Goal: Task Accomplishment & Management: Manage account settings

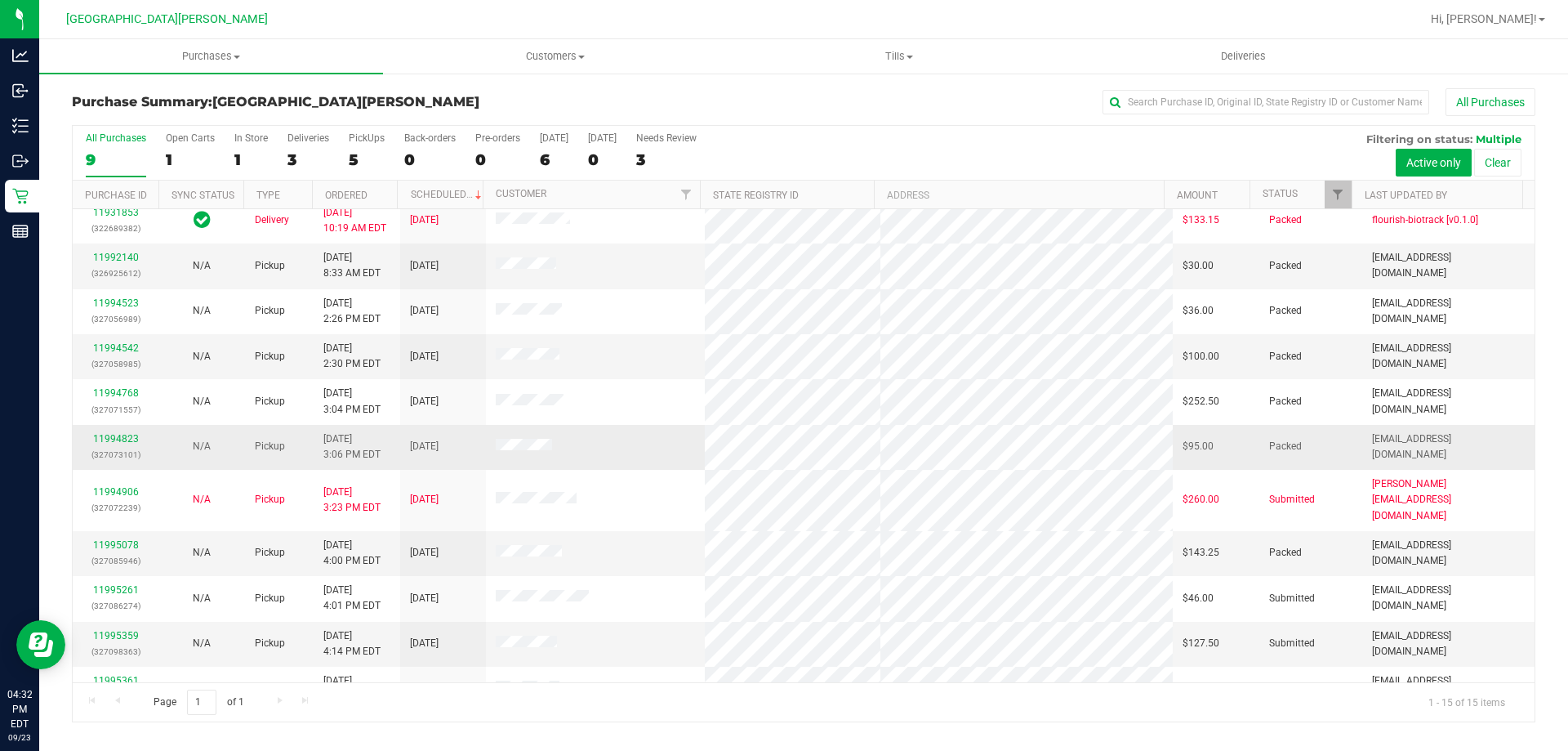
scroll to position [205, 0]
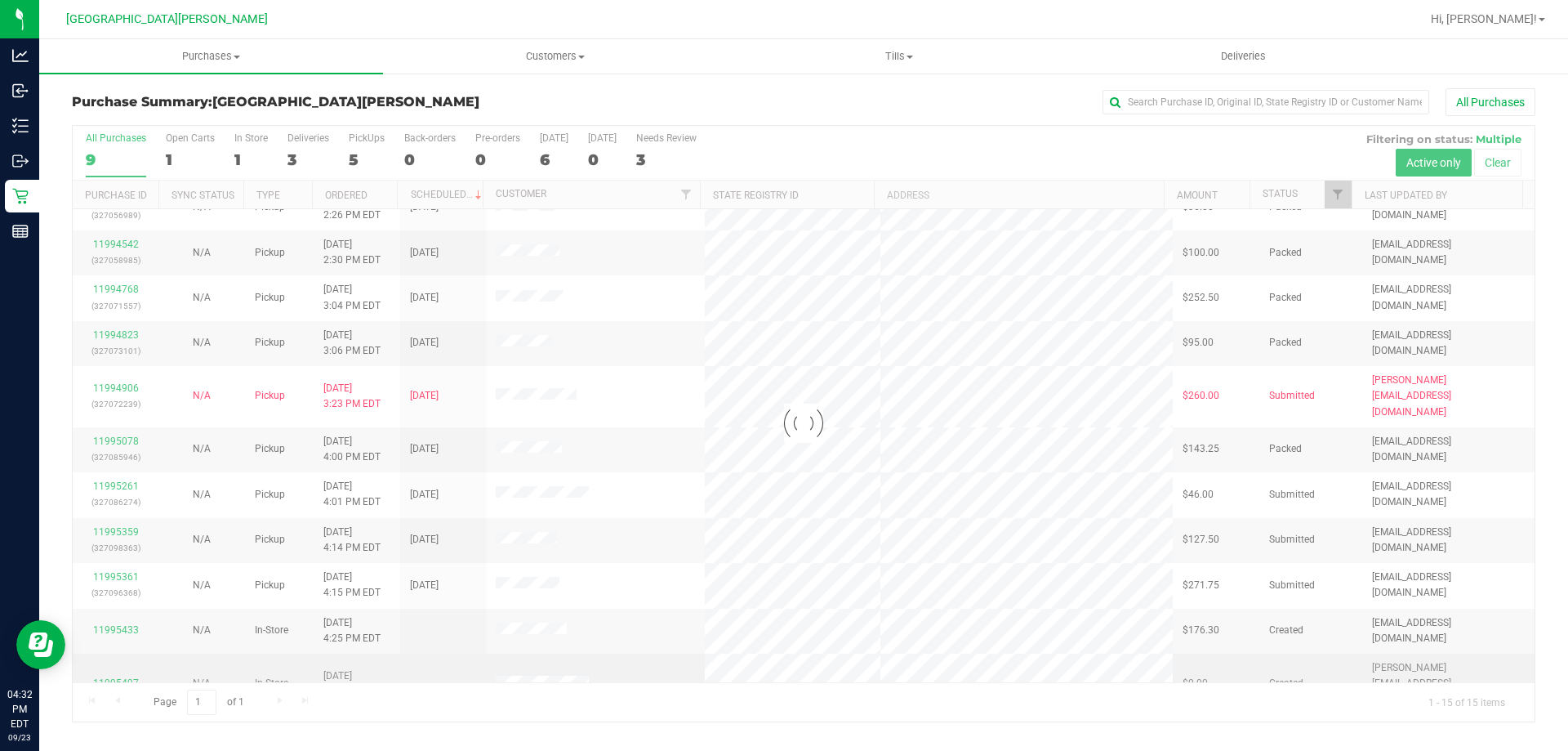
click at [112, 655] on div at bounding box center [803, 423] width 1462 height 596
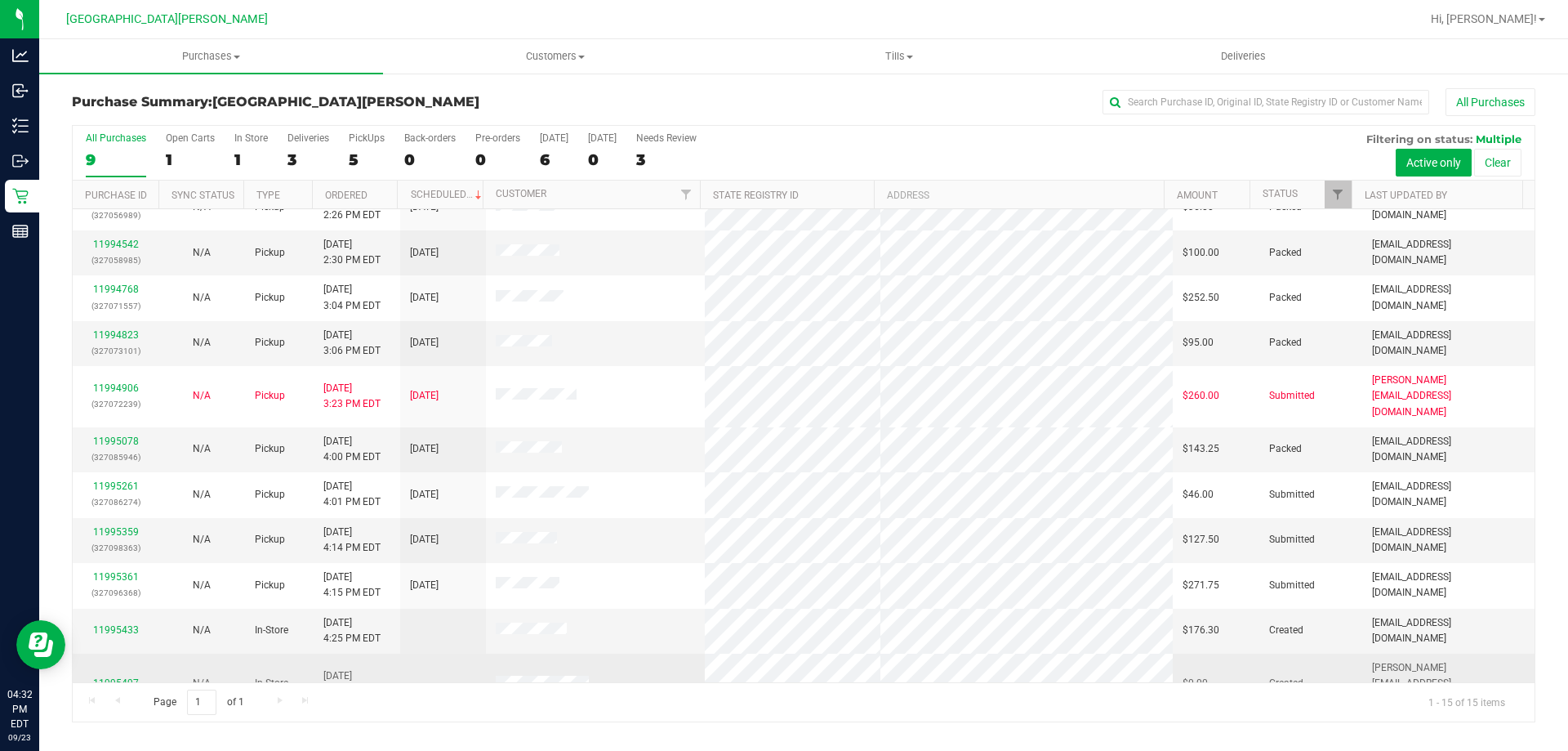
click at [103, 678] on link "11995497" at bounding box center [116, 683] width 46 height 11
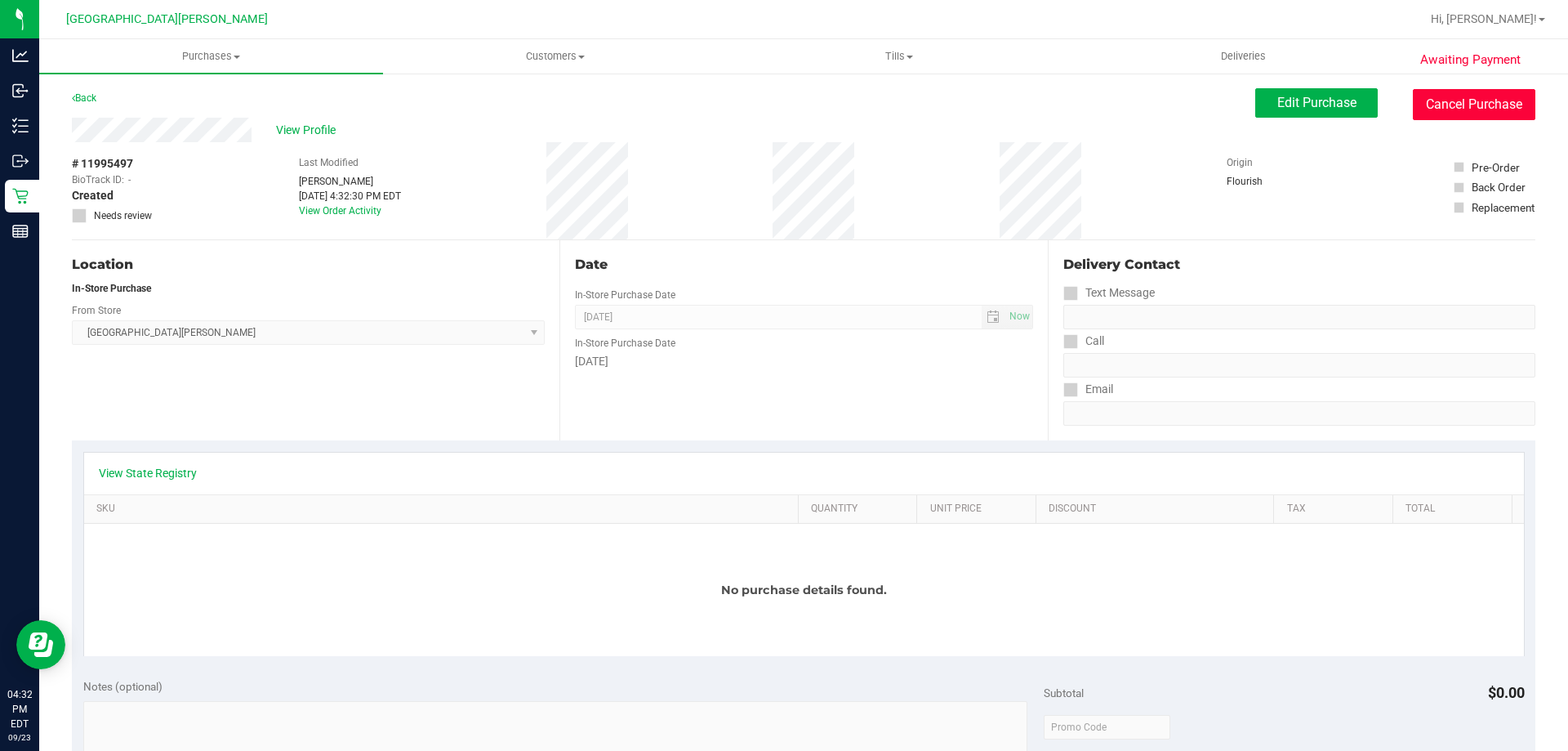
click at [1431, 107] on button "Cancel Purchase" at bounding box center [1474, 104] width 122 height 31
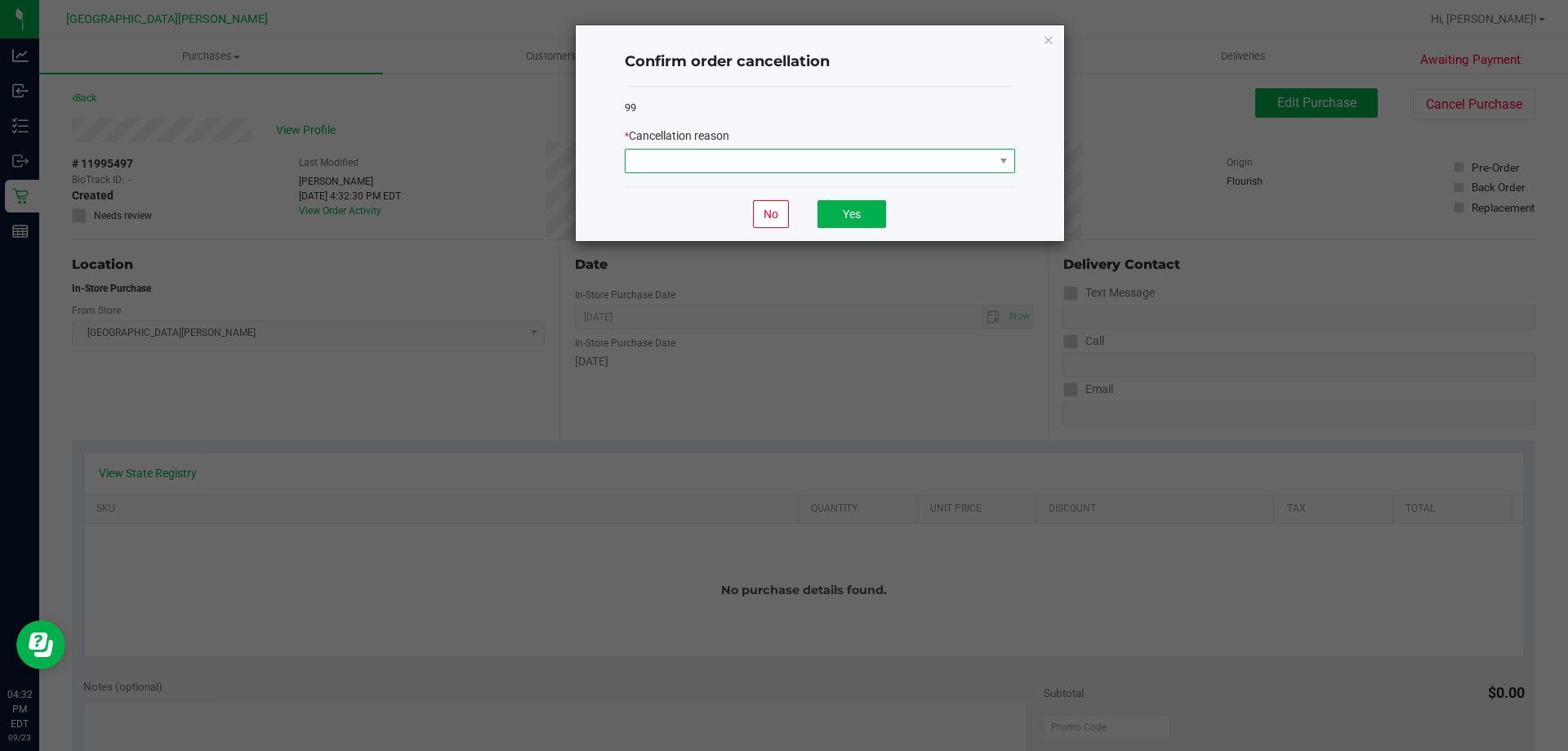
click at [955, 171] on span at bounding box center [809, 160] width 368 height 23
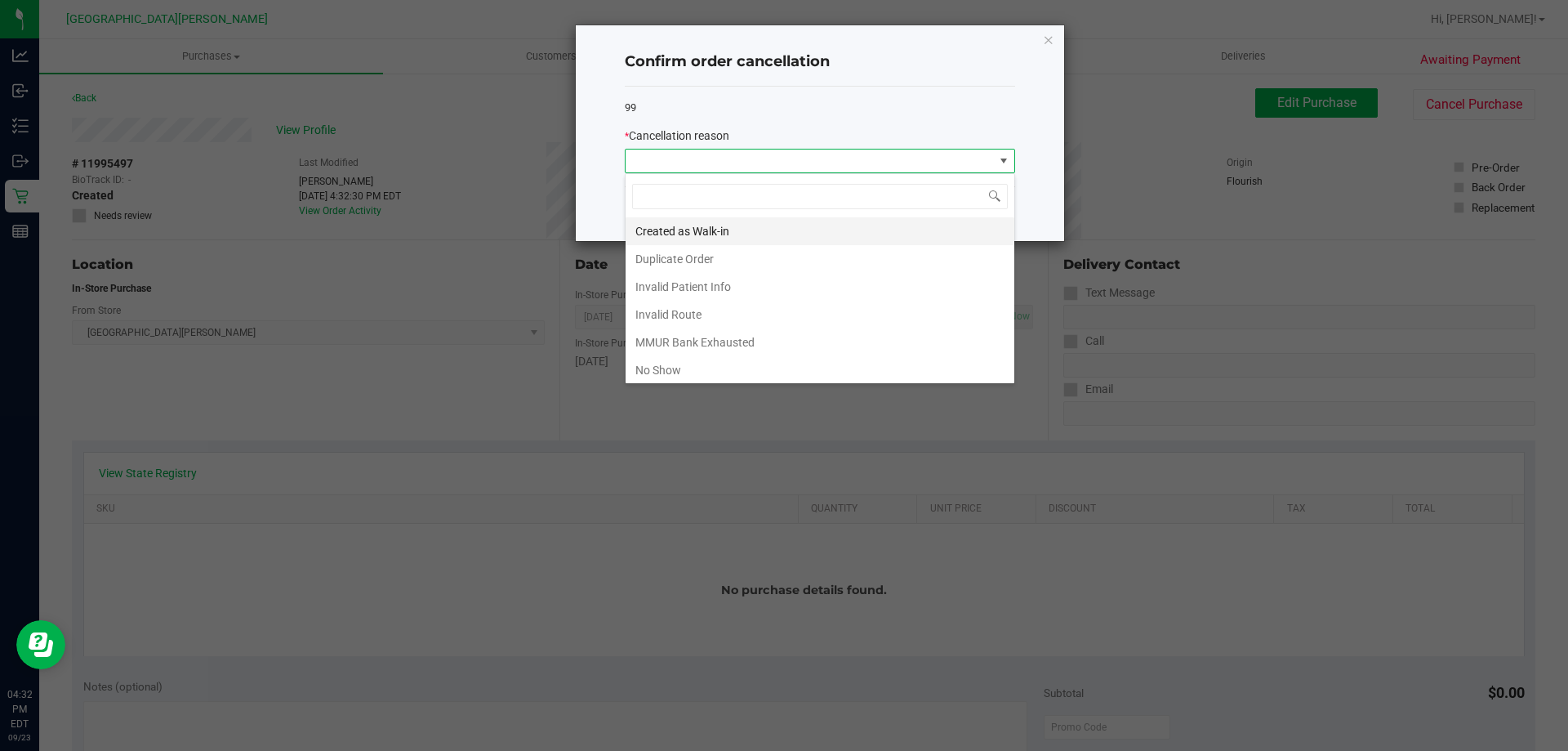
scroll to position [24, 390]
click at [680, 254] on li "Duplicate Order" at bounding box center [820, 259] width 389 height 28
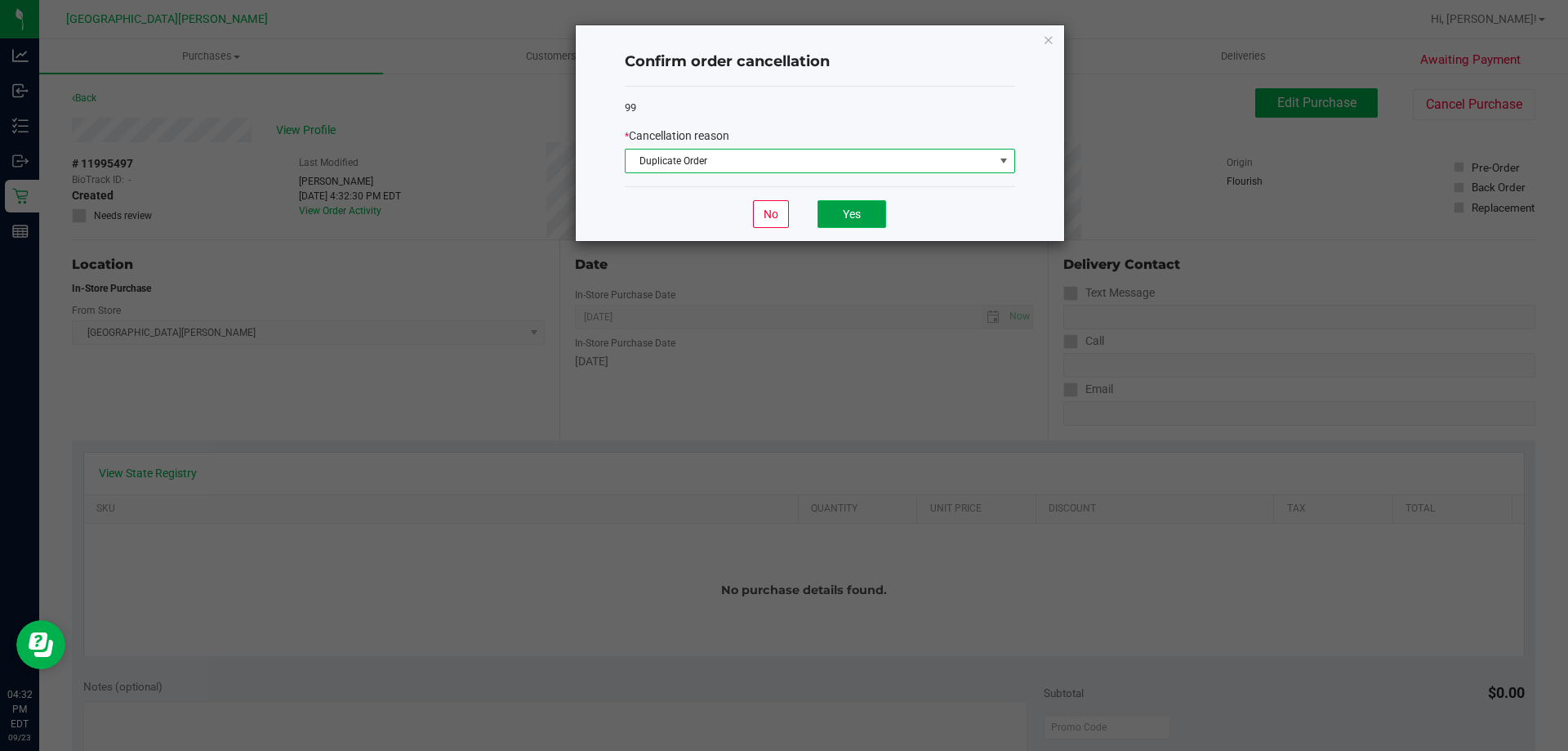
click at [852, 203] on button "Yes" at bounding box center [853, 214] width 69 height 28
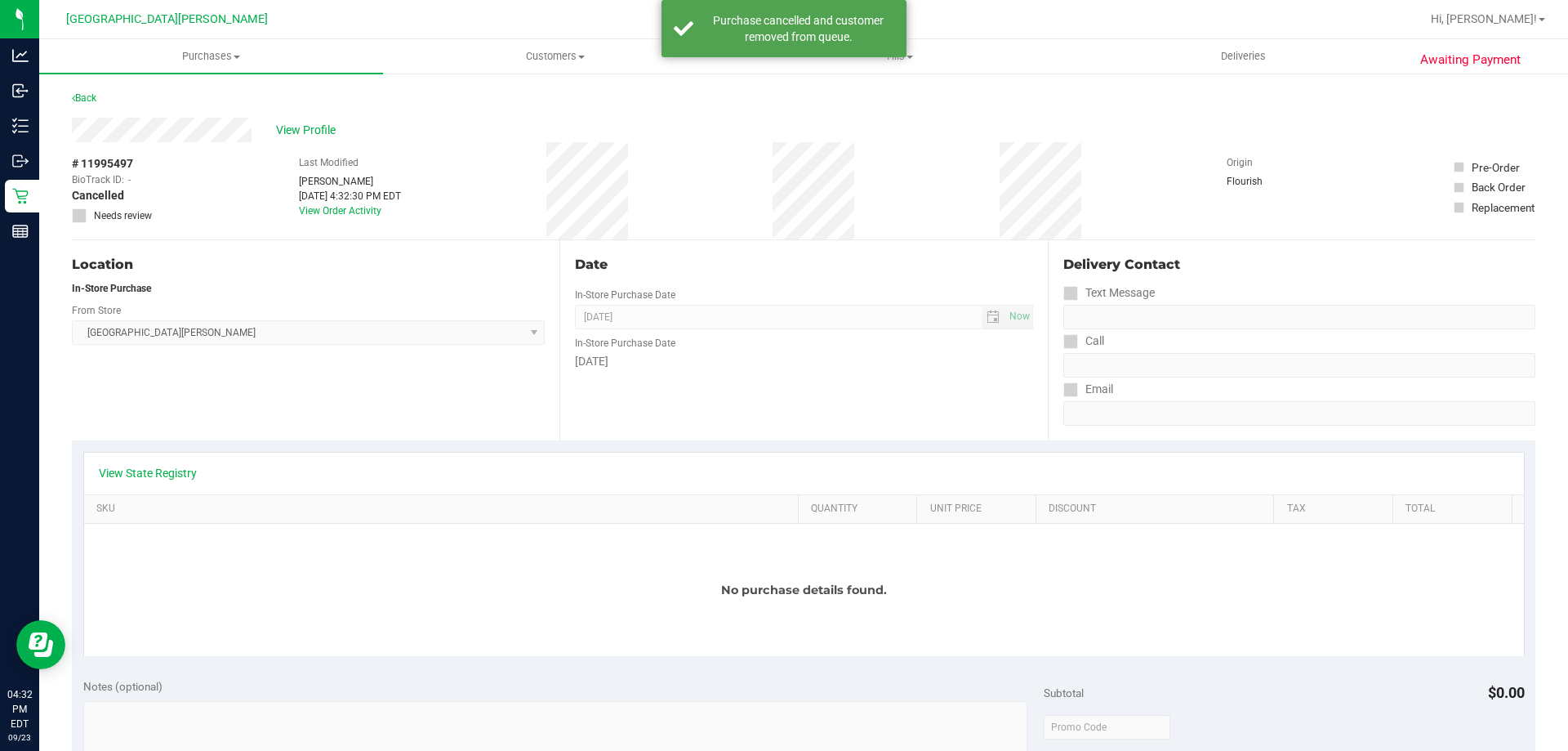
click at [71, 97] on div "Awaiting Payment Back View Profile # 11995497 BioTrack ID: - Cancelled Needs re…" at bounding box center [803, 723] width 1529 height 1303
click at [77, 98] on link "Back" at bounding box center [84, 97] width 24 height 11
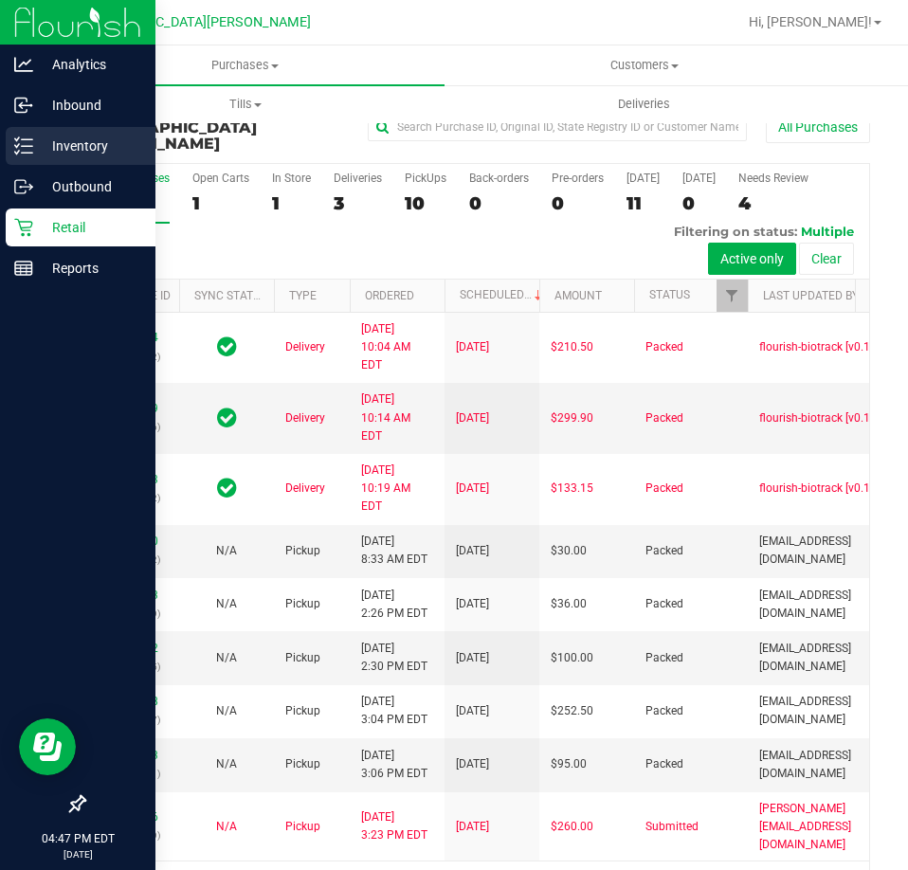
click at [29, 152] on icon at bounding box center [23, 145] width 19 height 19
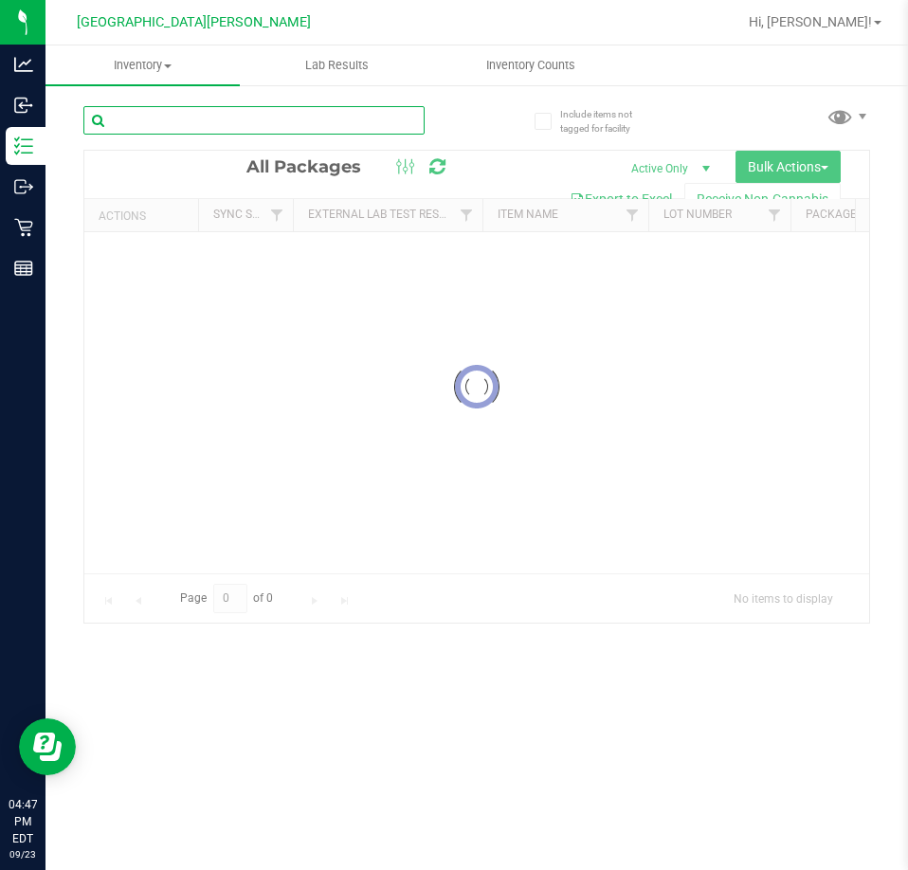
click at [163, 127] on div "Inventory All packages All inventory Waste log Create inventory Lab Results Inv…" at bounding box center [476, 457] width 862 height 824
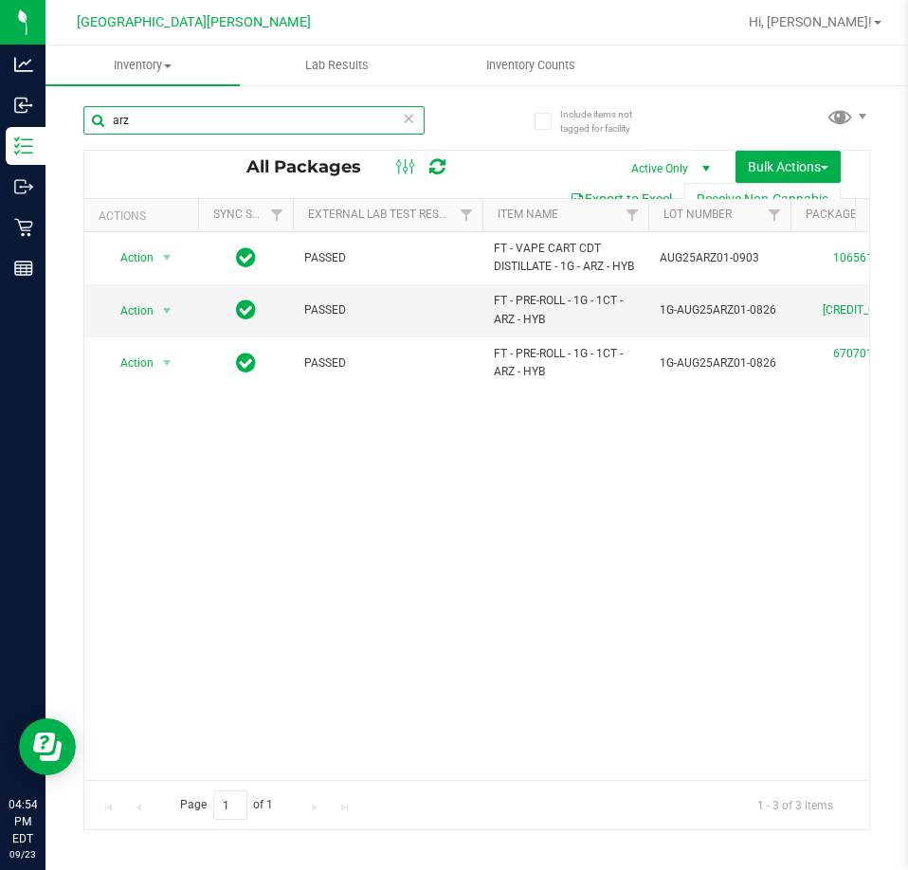
click at [172, 114] on input "arz" at bounding box center [253, 120] width 341 height 28
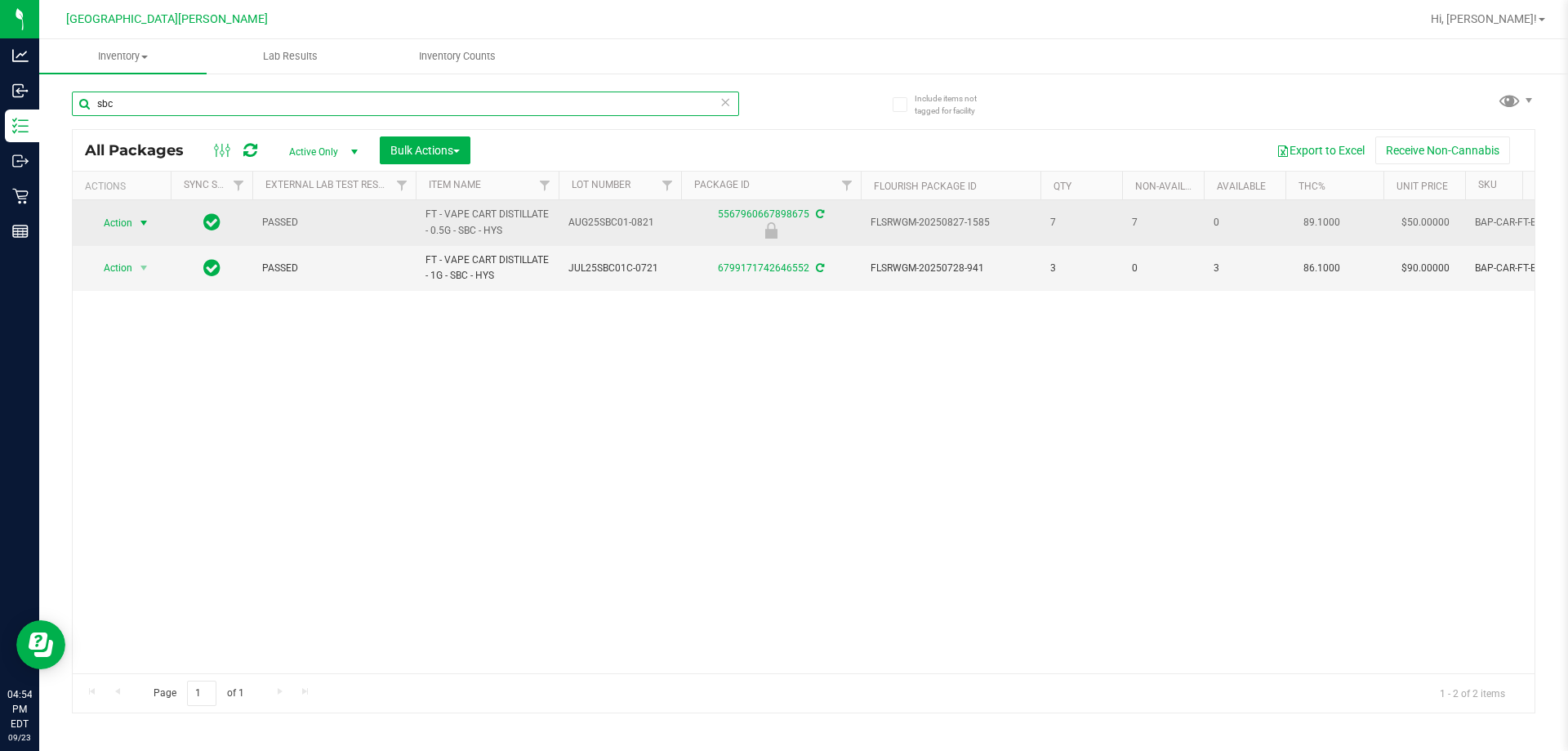
type input "sbc"
click at [112, 222] on span "Action" at bounding box center [110, 222] width 44 height 23
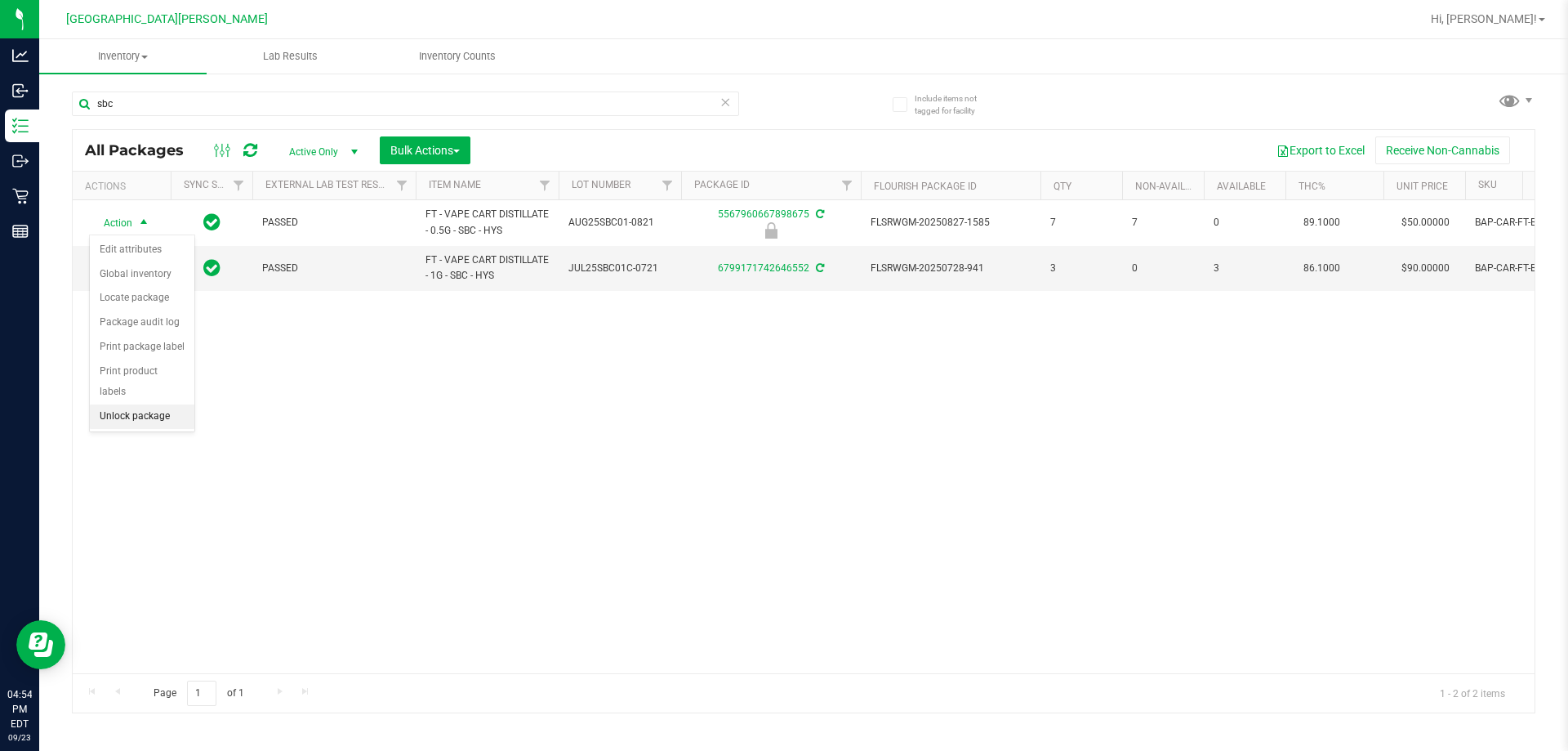
click at [134, 404] on li "Unlock package" at bounding box center [141, 416] width 104 height 24
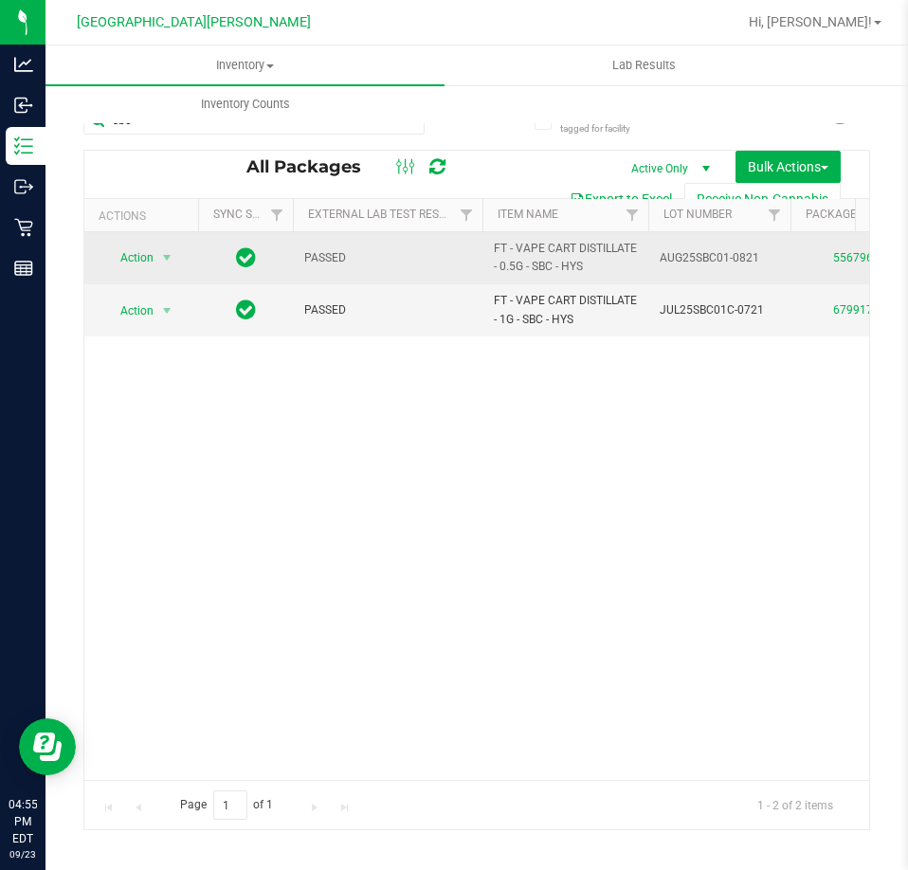
drag, startPoint x: 598, startPoint y: 269, endPoint x: 427, endPoint y: 246, distance: 172.1
copy tr "FT - VAPE CART DISTILLATE - 0.5G - SBC - HYS"
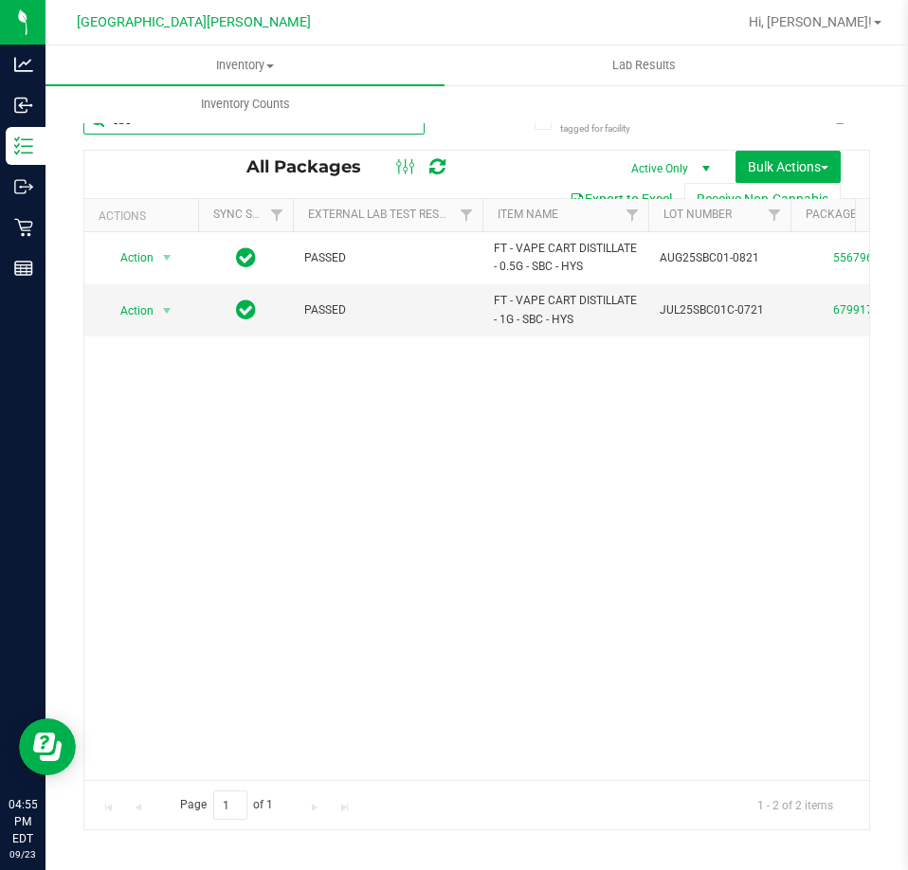
click at [164, 128] on input "sbc" at bounding box center [253, 120] width 341 height 28
paste input "FT - VAPE CART DISTILLATE - 0.5G - SBC - HYS"
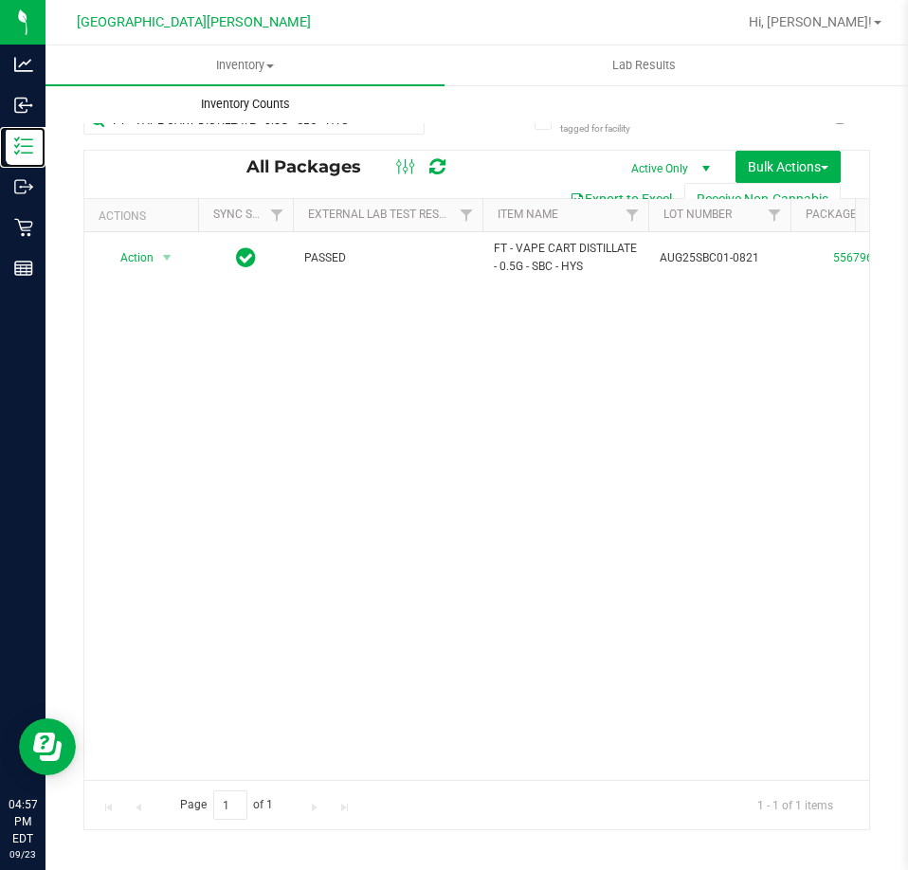
drag, startPoint x: 72, startPoint y: 150, endPoint x: 198, endPoint y: 90, distance: 139.4
click at [0, 0] on p "Inventory" at bounding box center [0, 0] width 0 height 0
click at [215, 125] on input "FT - VAPE CART DISTILLATE - 0.5G - SBC - HYS" at bounding box center [253, 120] width 341 height 28
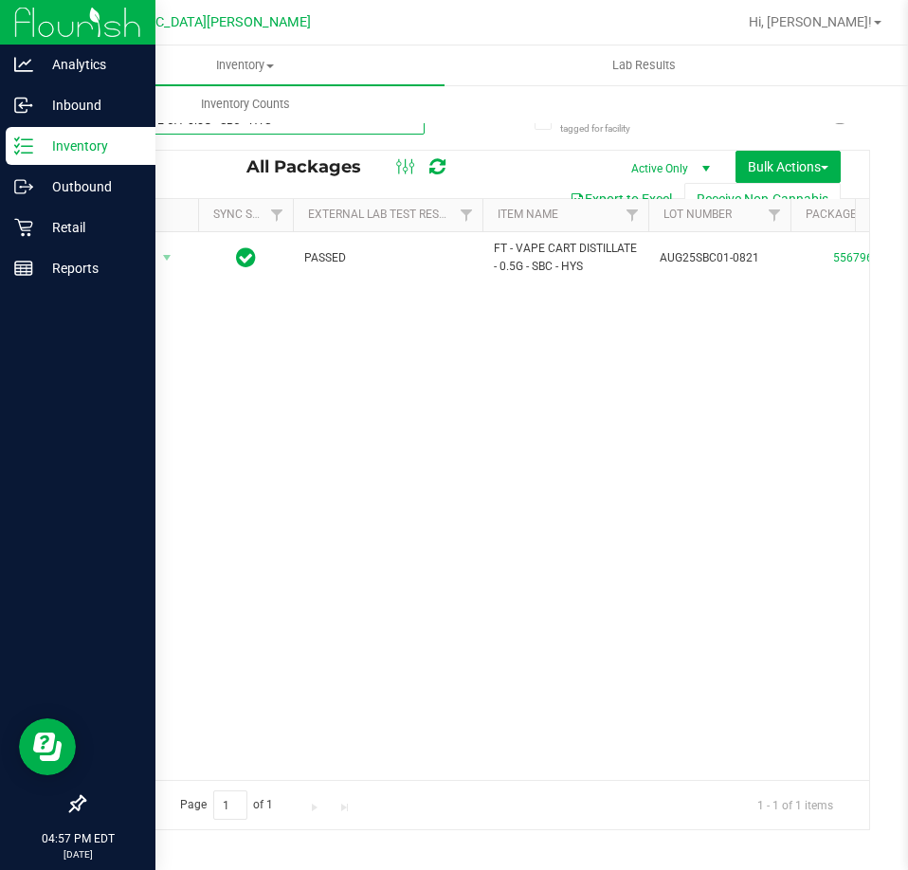
type input "FT - VAPE CA- 0.5G - SBC - HYS"
click at [37, 142] on p "Inventory" at bounding box center [90, 146] width 114 height 23
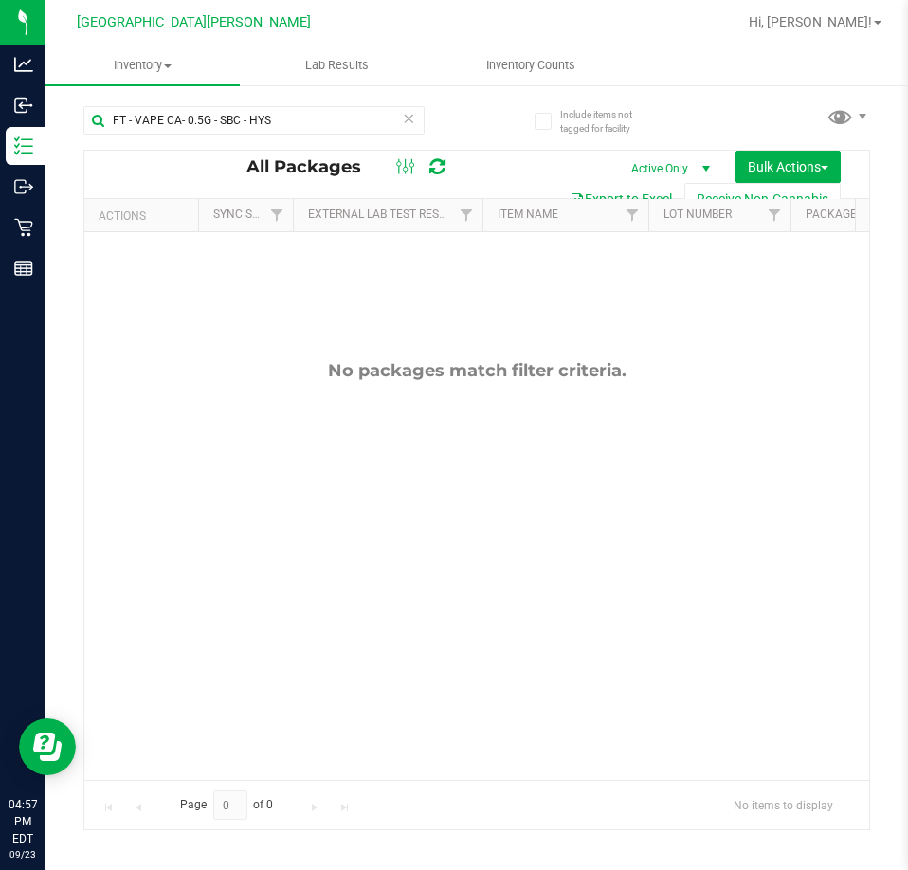
click at [413, 120] on icon at bounding box center [408, 117] width 13 height 23
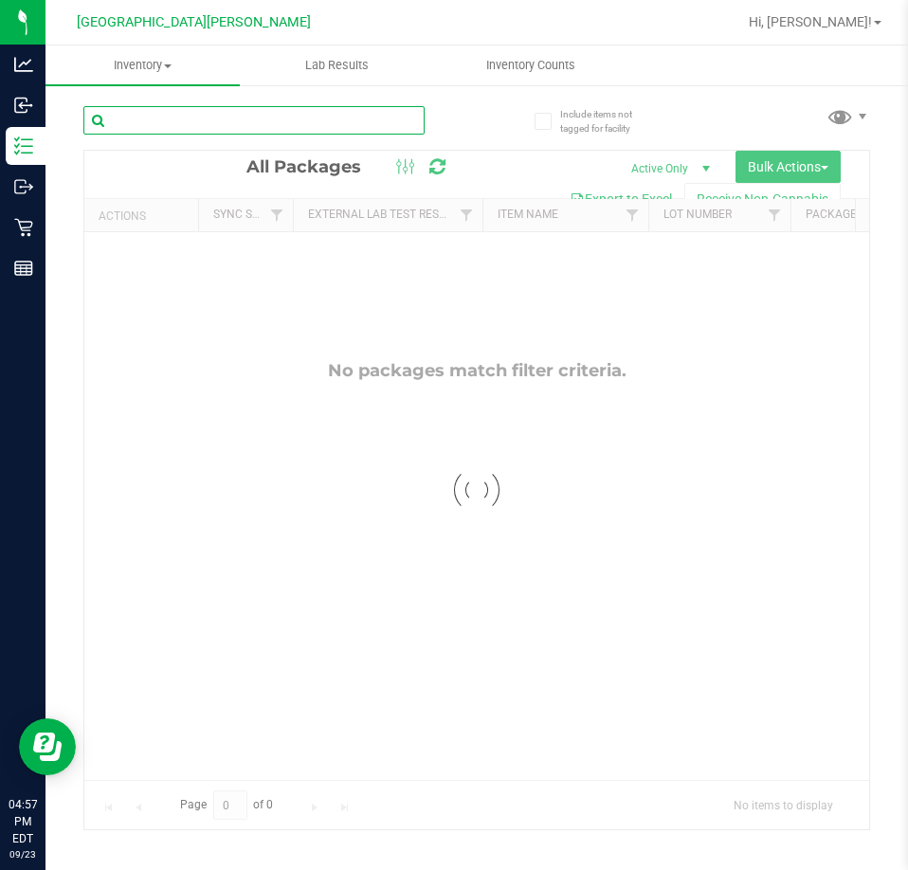
click at [360, 120] on input "text" at bounding box center [253, 120] width 341 height 28
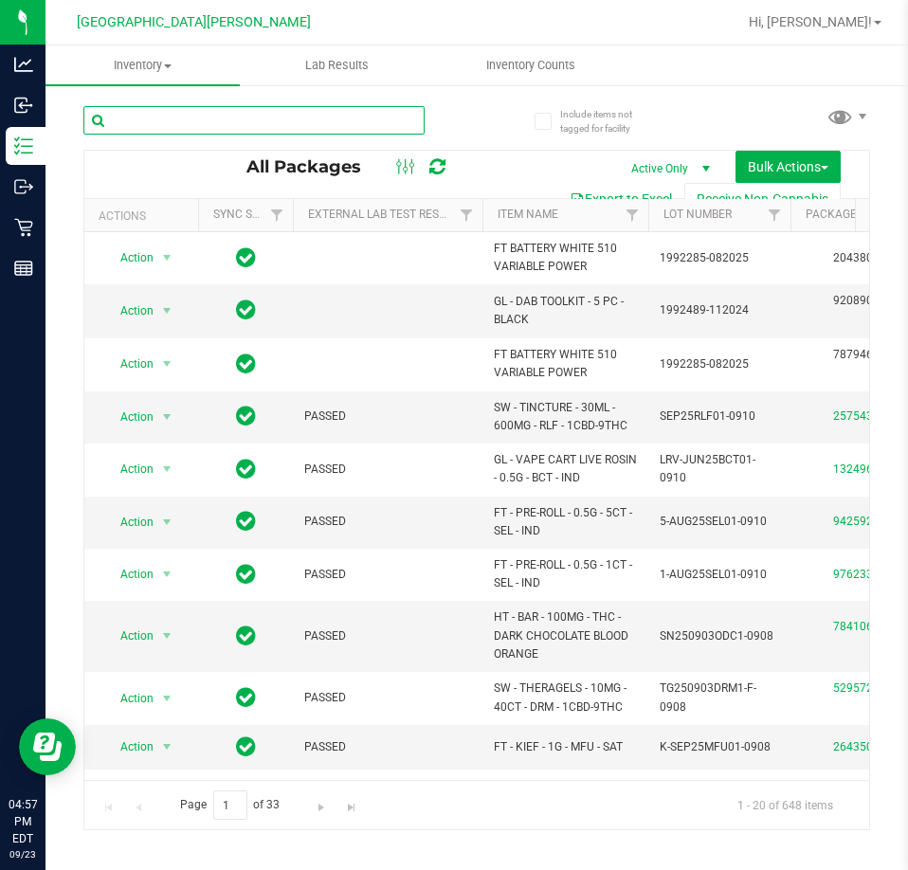
click at [360, 120] on input "text" at bounding box center [253, 120] width 341 height 28
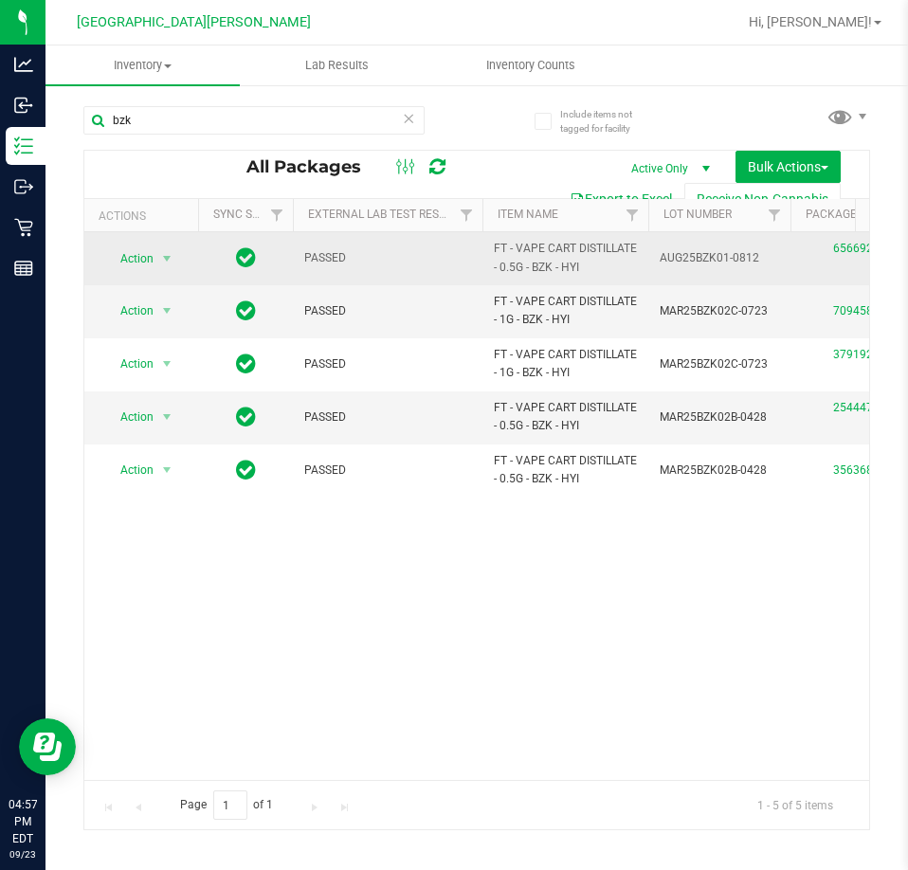
drag, startPoint x: 587, startPoint y: 278, endPoint x: 481, endPoint y: 253, distance: 108.9
copy tr "FT - VAPE CART DISTILLATE - 0.5G - BZK - HYI"
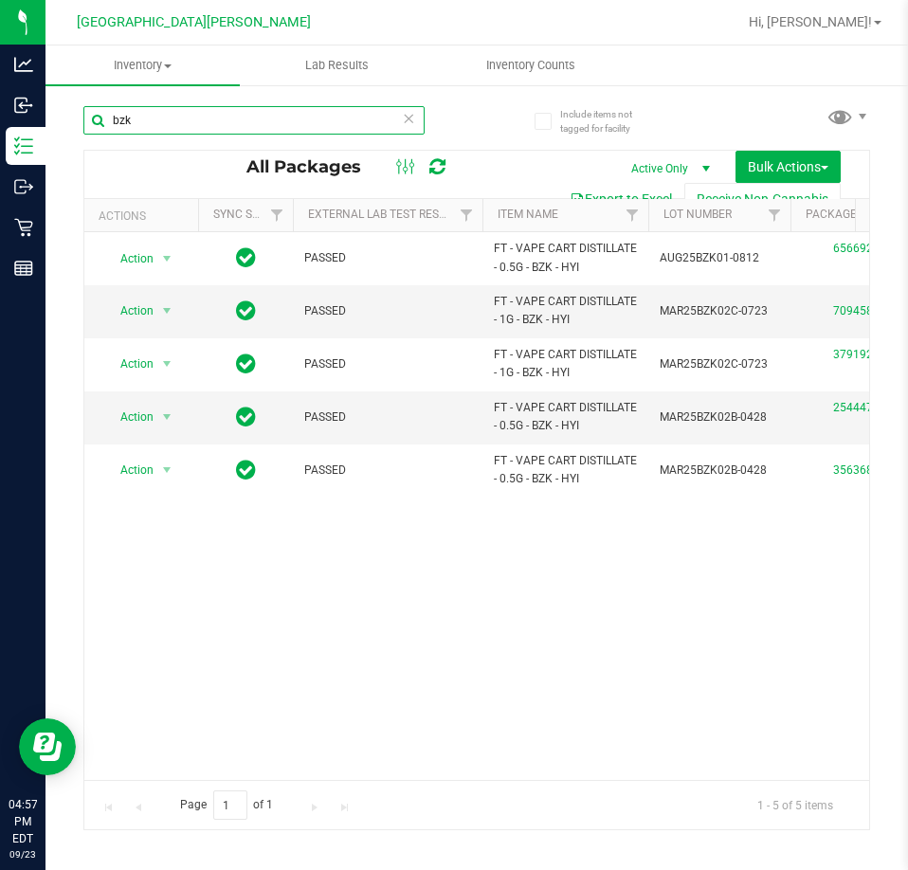
click at [202, 119] on input "bzk" at bounding box center [253, 120] width 341 height 28
paste input "FT - VAPE CART DISTILLATE - 0.5G - BZK - HYI"
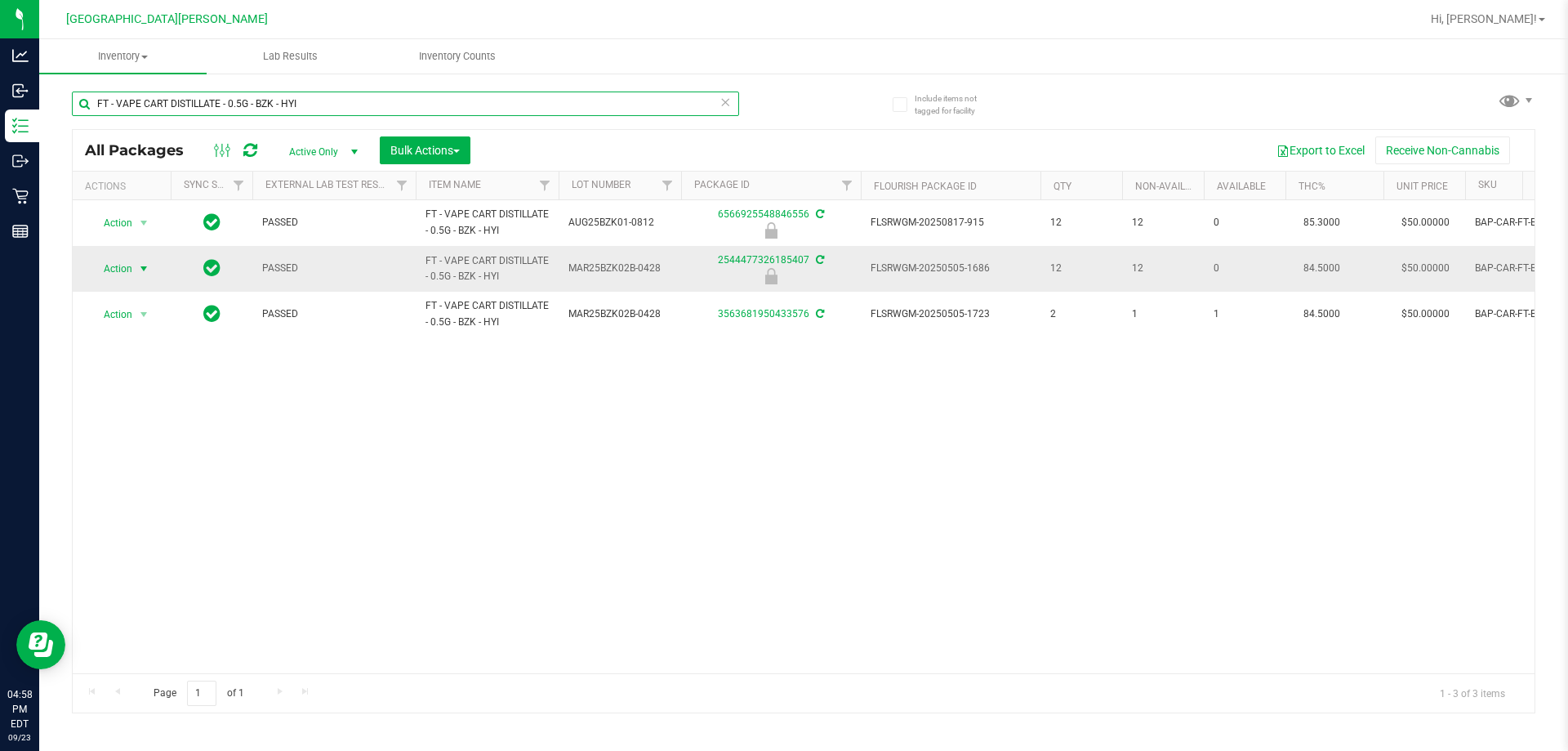
type input "FT - VAPE CART DISTILLATE - 0.5G - BZK - HYI"
click at [111, 264] on span "Action" at bounding box center [110, 268] width 44 height 23
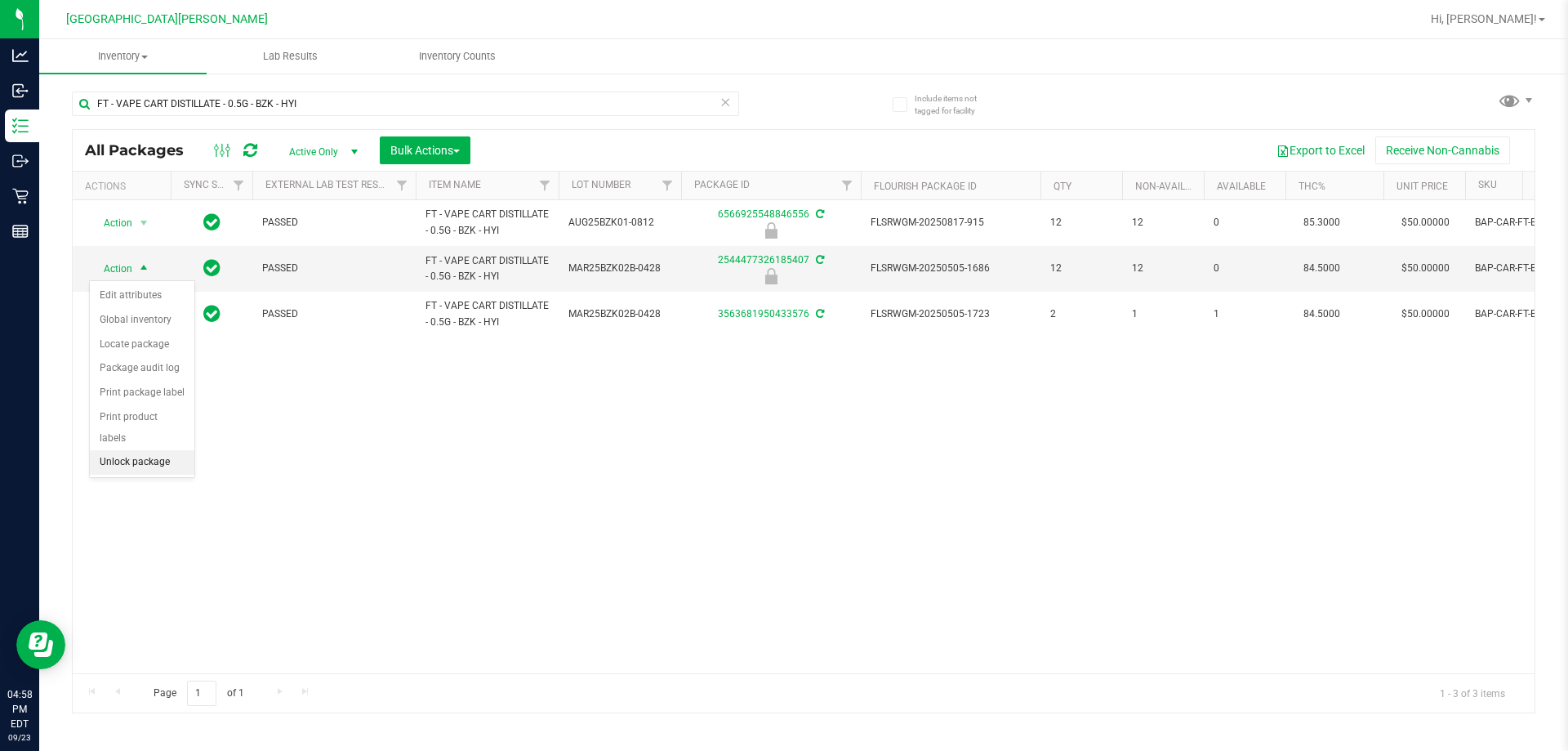
click at [141, 450] on li "Unlock package" at bounding box center [141, 462] width 104 height 24
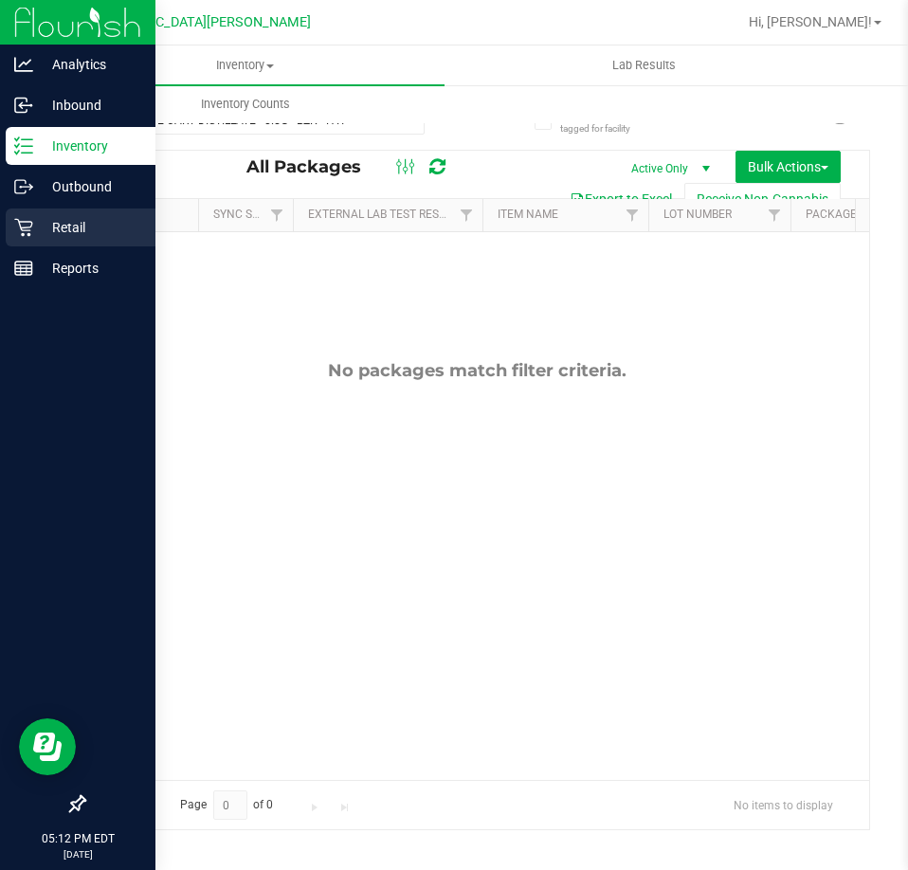
click at [25, 223] on icon at bounding box center [23, 227] width 19 height 19
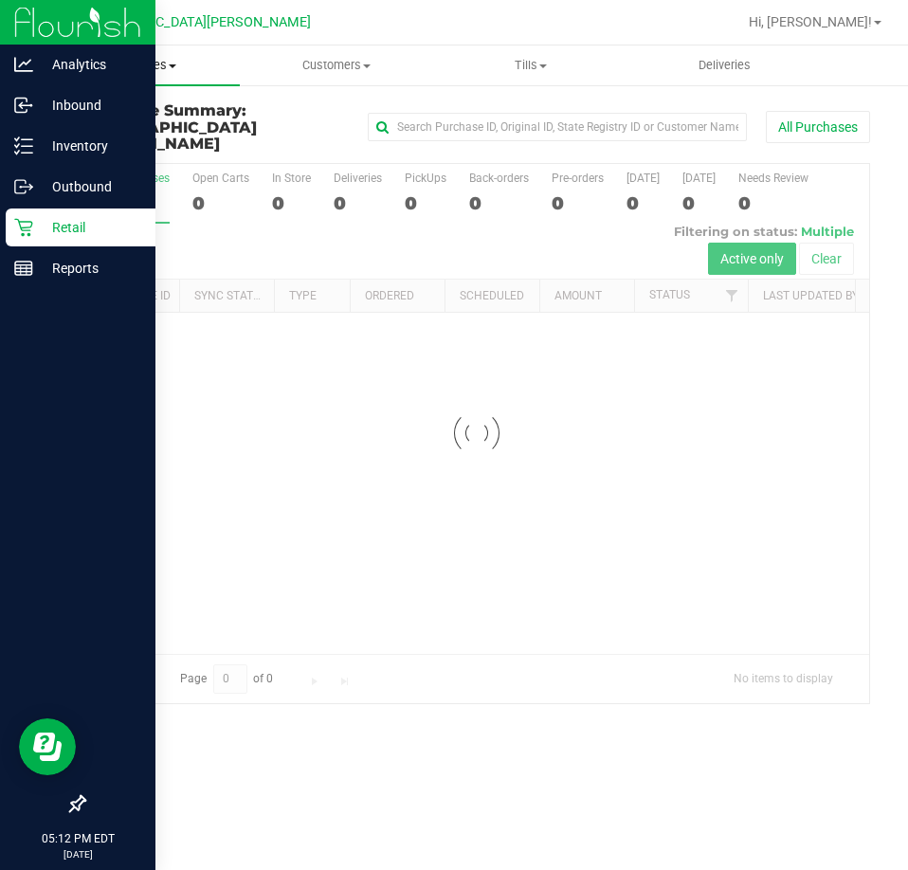
click at [153, 67] on span "Purchases" at bounding box center [142, 65] width 194 height 17
click at [137, 133] on span "Fulfillment" at bounding box center [103, 137] width 117 height 16
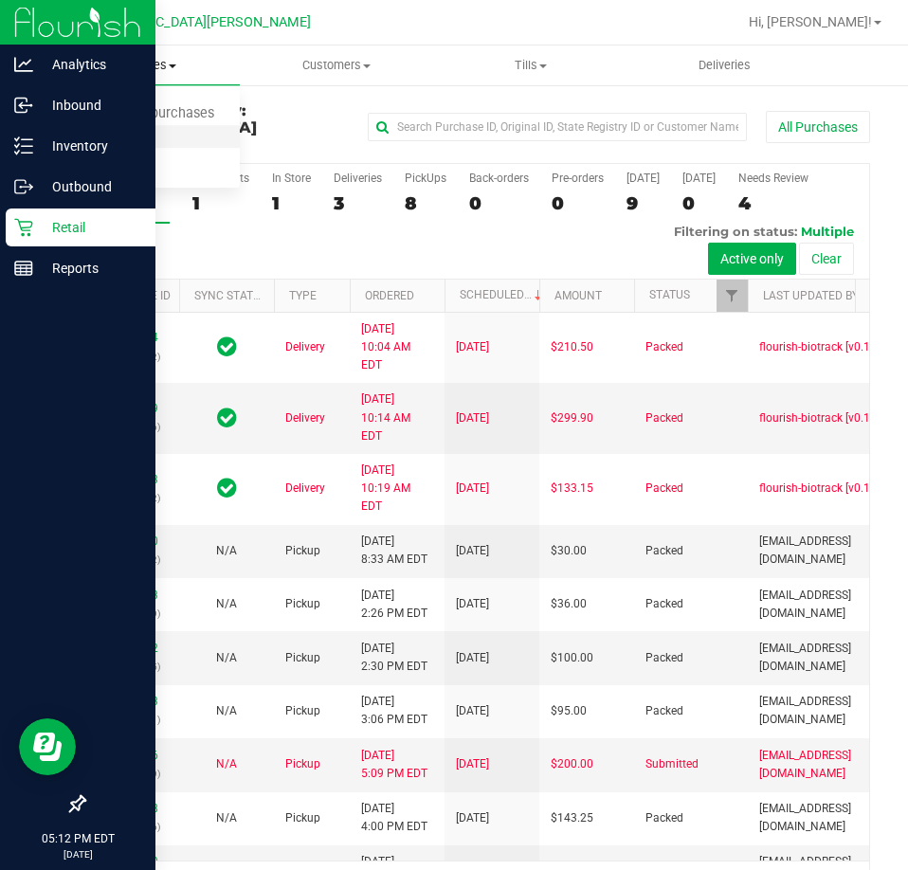
click at [108, 136] on span "Fulfillment" at bounding box center [103, 137] width 117 height 16
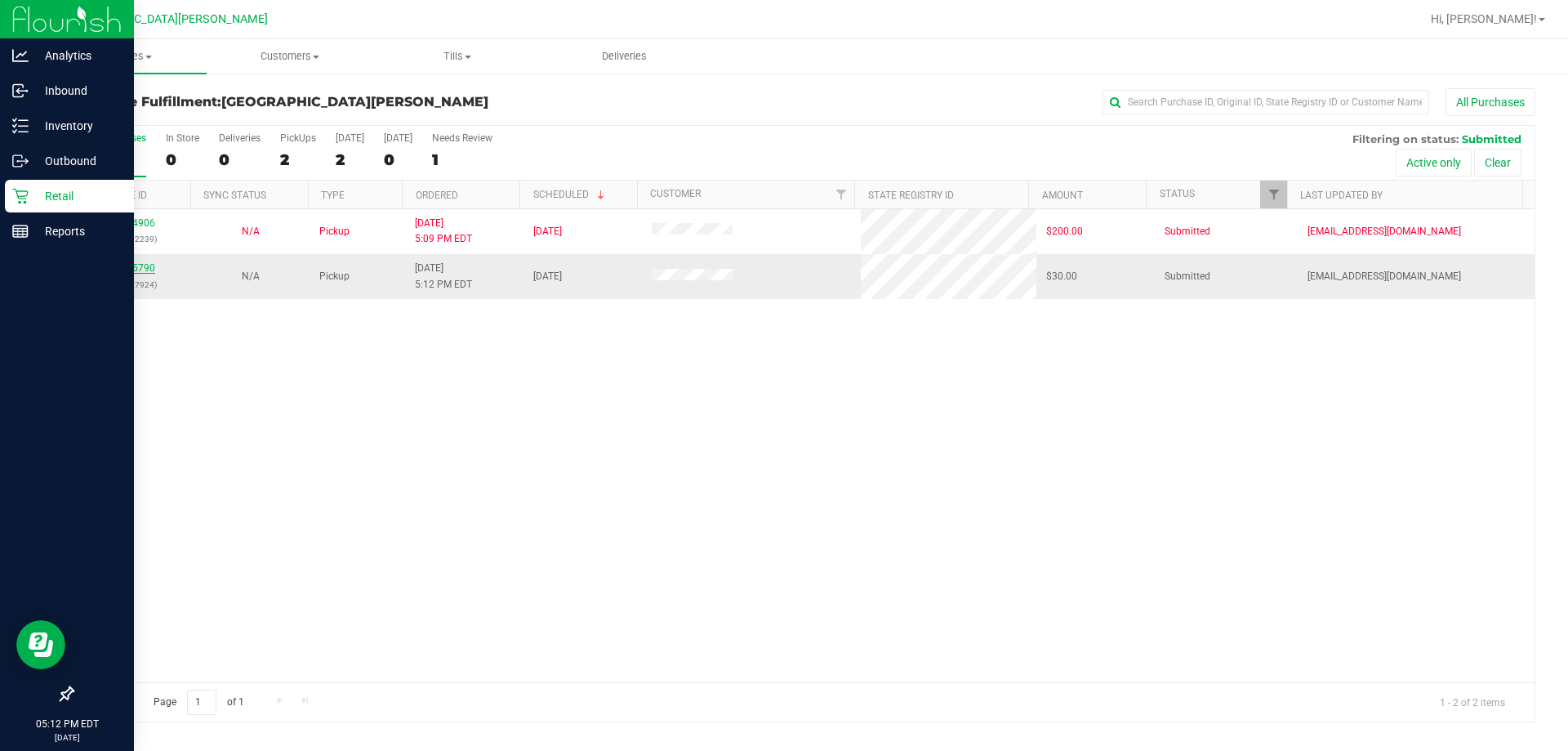
click at [140, 266] on link "11995790" at bounding box center [132, 267] width 46 height 11
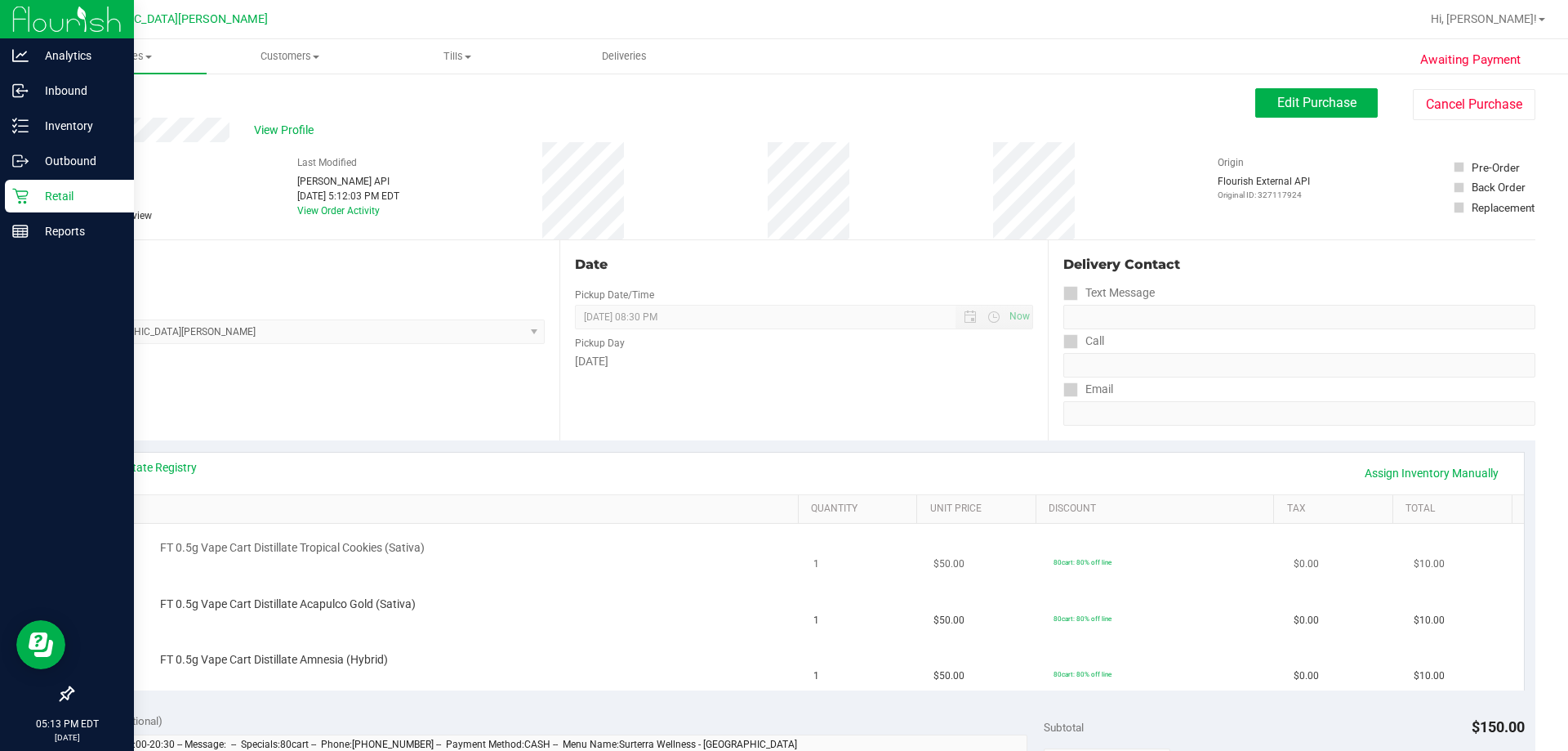
scroll to position [82, 0]
